Goal: Task Accomplishment & Management: Manage account settings

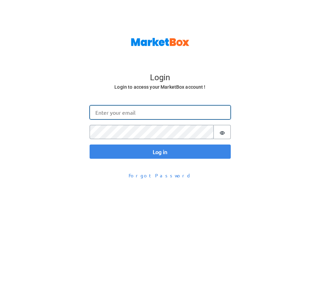
click at [116, 117] on input "Email" at bounding box center [159, 112] width 141 height 14
click at [113, 109] on input "Email" at bounding box center [159, 112] width 141 height 14
click at [118, 115] on input "Email" at bounding box center [159, 112] width 141 height 14
paste input "[EMAIL_ADDRESS][DOMAIN_NAME]"
click at [137, 111] on input "[EMAIL_ADDRESS][DOMAIN_NAME]" at bounding box center [159, 112] width 141 height 14
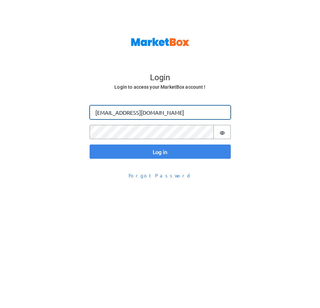
click at [138, 115] on input "[EMAIL_ADDRESS][DOMAIN_NAME]" at bounding box center [159, 112] width 141 height 14
click at [122, 108] on input "[EMAIL_ADDRESS][DOMAIN_NAME]" at bounding box center [159, 112] width 141 height 14
click at [138, 113] on input "[EMAIL_ADDRESS][DOMAIN_NAME]" at bounding box center [159, 112] width 141 height 14
type input "[PERSON_NAME][EMAIL_ADDRESS][DOMAIN_NAME]"
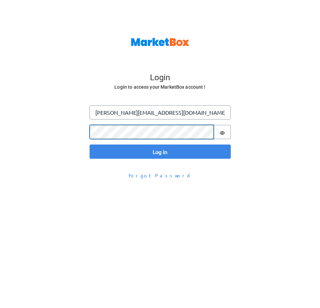
click at [89, 145] on button "Log in" at bounding box center [159, 152] width 141 height 14
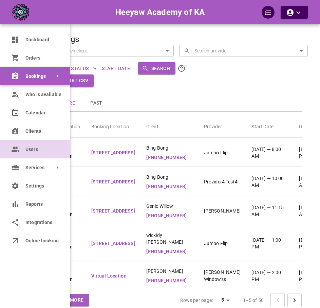
click at [20, 149] on link "Users" at bounding box center [35, 149] width 70 height 18
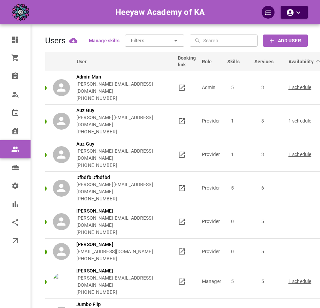
click at [306, 62] on span "Availability" at bounding box center [305, 61] width 34 height 7
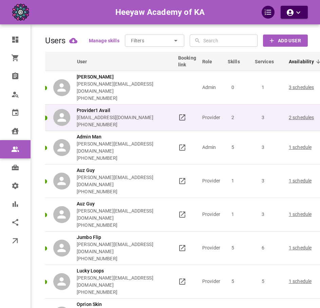
scroll to position [0, 8]
click at [248, 114] on p "3" at bounding box center [262, 117] width 28 height 7
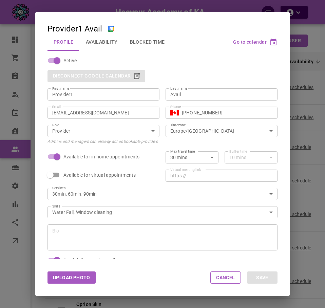
click at [270, 41] on icon "button" at bounding box center [273, 42] width 8 height 8
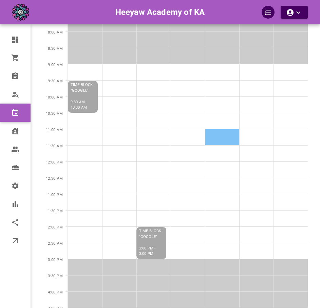
scroll to position [136, 0]
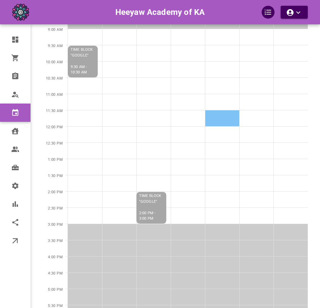
click at [221, 117] on td at bounding box center [222, 118] width 34 height 16
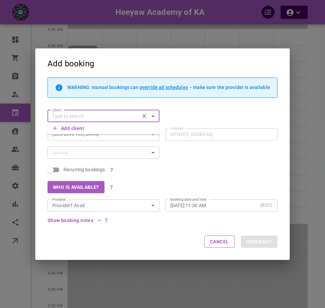
click at [197, 155] on div "WARNING: manual bookings can override all schedules – make sure the provider is…" at bounding box center [159, 151] width 236 height 146
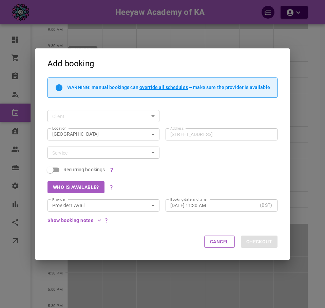
click at [220, 238] on button "Cancel" at bounding box center [219, 242] width 30 height 12
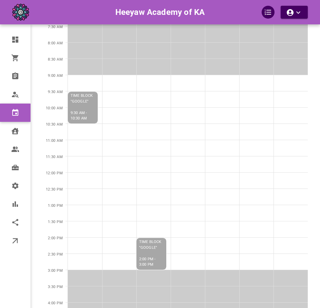
scroll to position [102, 0]
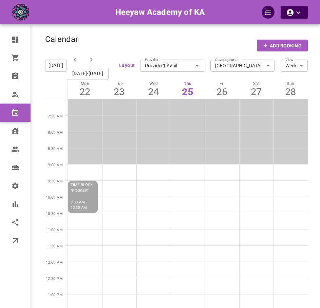
click at [202, 38] on div "Calendar Add Booking" at bounding box center [176, 43] width 262 height 17
click at [154, 46] on div "Calendar Add Booking" at bounding box center [176, 43] width 262 height 17
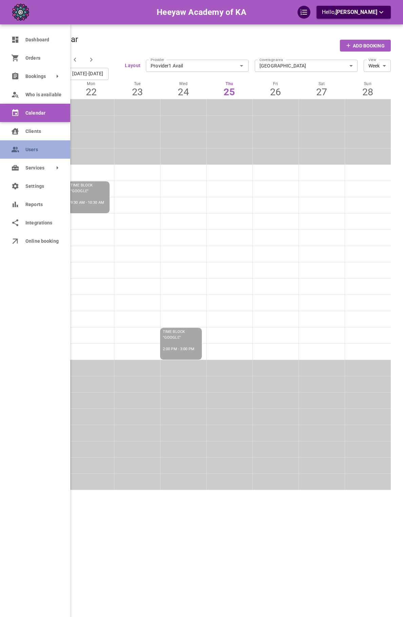
click at [17, 148] on icon at bounding box center [15, 149] width 6 height 5
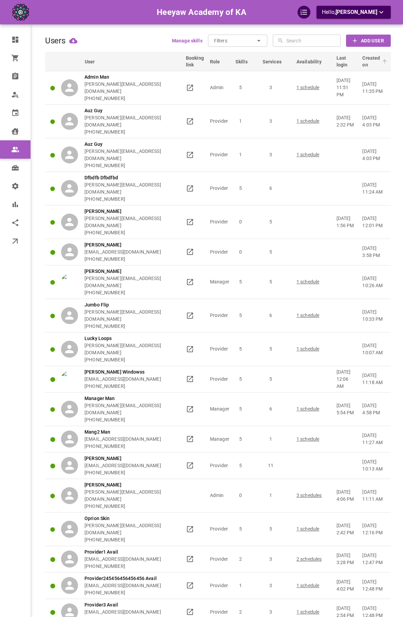
click at [324, 58] on span "Created on" at bounding box center [375, 62] width 26 height 14
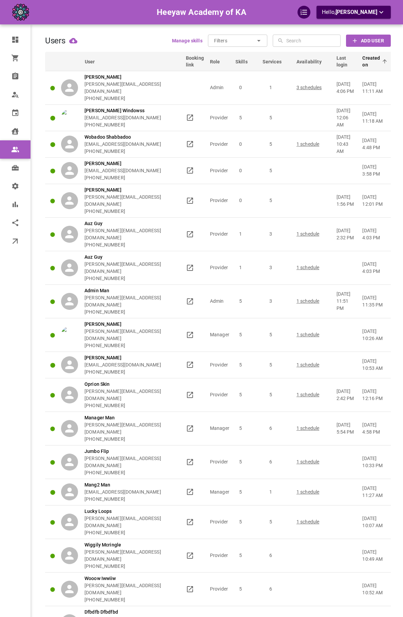
click at [324, 58] on span "Created on" at bounding box center [375, 62] width 26 height 14
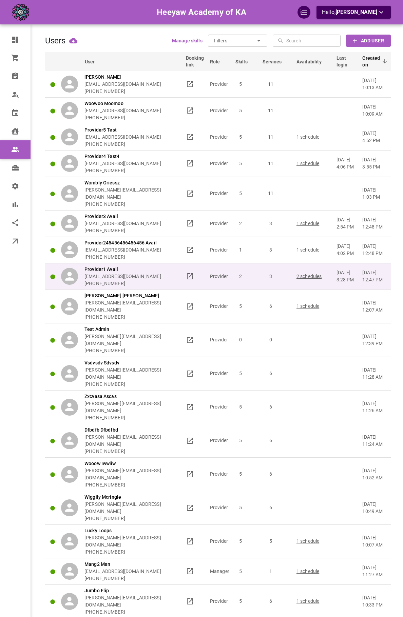
click at [169, 268] on div "Provider1 Avail [EMAIL_ADDRESS][DOMAIN_NAME] [PHONE_NUMBER]" at bounding box center [120, 276] width 119 height 21
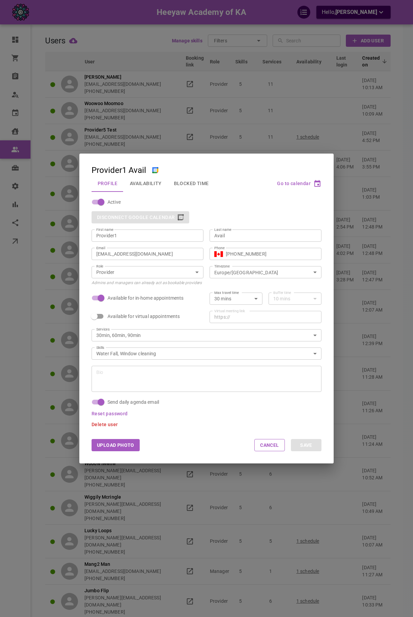
click at [145, 186] on button "Availability" at bounding box center [146, 183] width 44 height 18
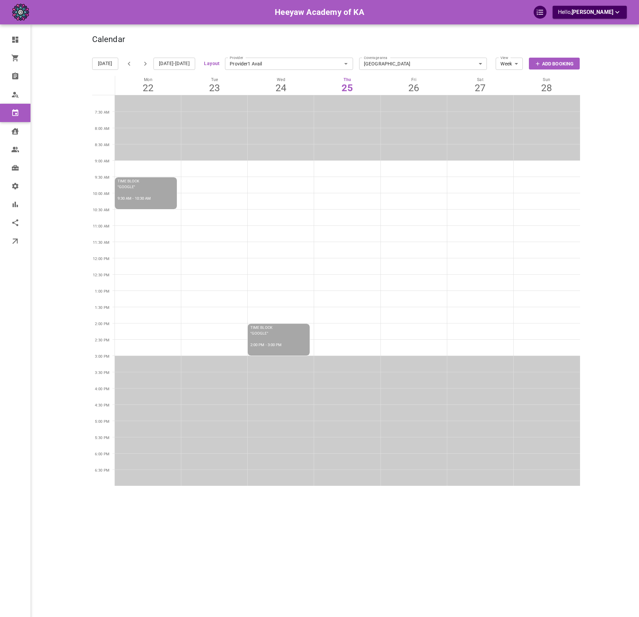
click at [358, 43] on div "Calendar Add Booking" at bounding box center [336, 43] width 488 height 17
